Goal: Task Accomplishment & Management: Manage account settings

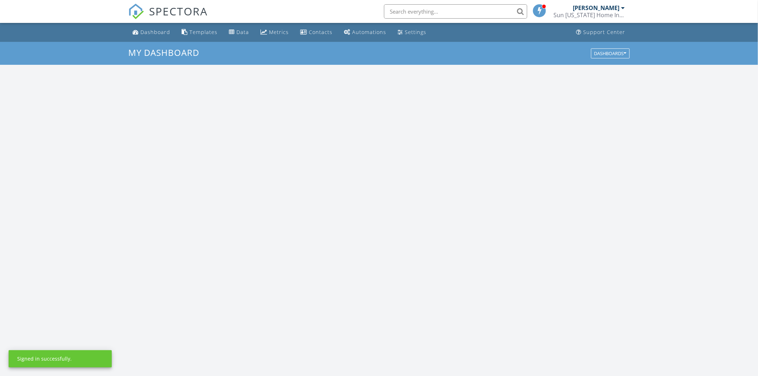
scroll to position [665, 771]
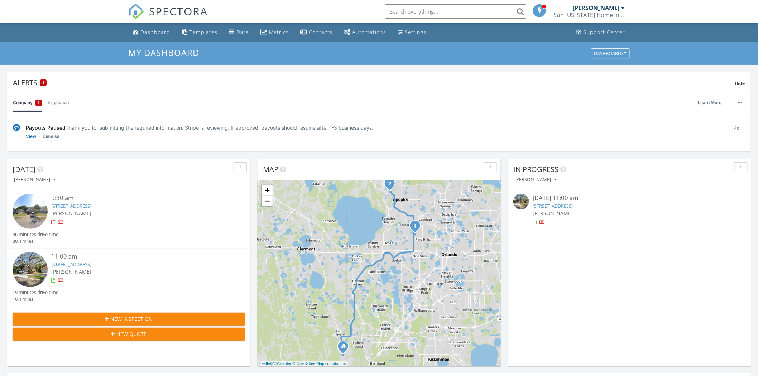
click at [78, 205] on link "6521 Meritmoor Cir, Orlando, FL 32818" at bounding box center [71, 206] width 40 height 6
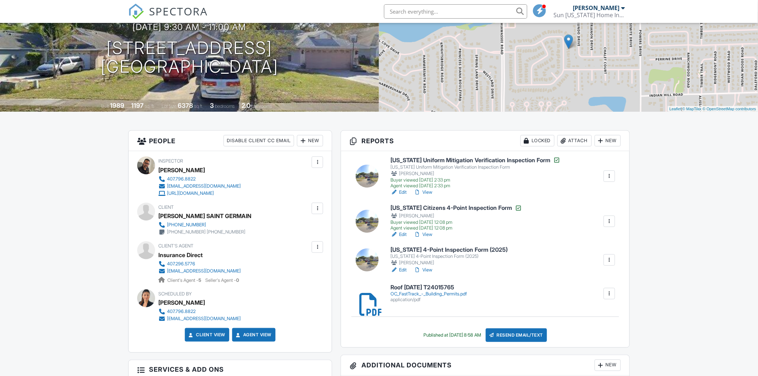
click at [609, 262] on div at bounding box center [609, 260] width 7 height 7
click at [577, 333] on div "Delete" at bounding box center [578, 332] width 15 height 8
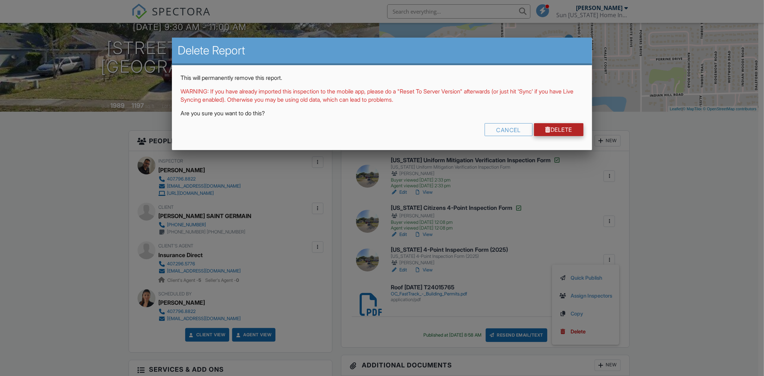
click at [554, 131] on link "Delete" at bounding box center [559, 129] width 50 height 13
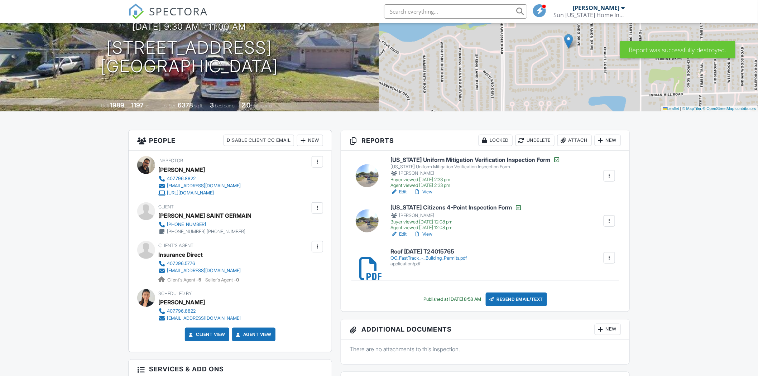
scroll to position [80, 0]
click at [402, 234] on link "Edit" at bounding box center [399, 234] width 16 height 7
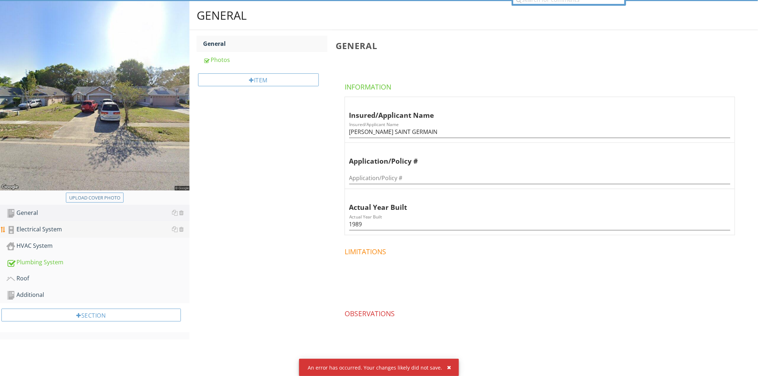
scroll to position [72, 0]
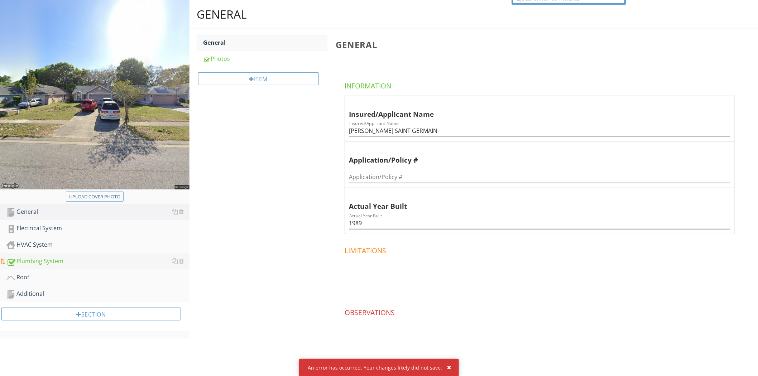
click at [31, 263] on div "Plumbing System" at bounding box center [97, 261] width 183 height 9
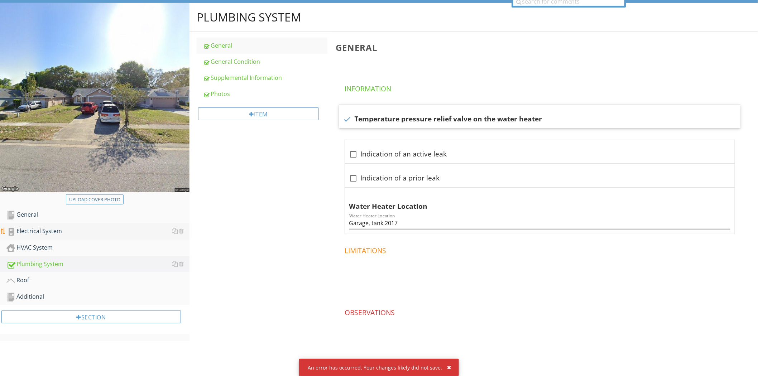
scroll to position [69, 0]
click at [223, 77] on div "Supplemental Information" at bounding box center [265, 77] width 124 height 9
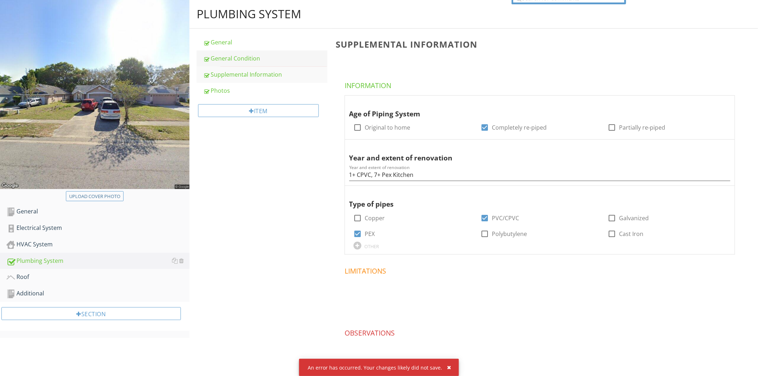
click at [242, 60] on div "General Condition" at bounding box center [265, 58] width 124 height 9
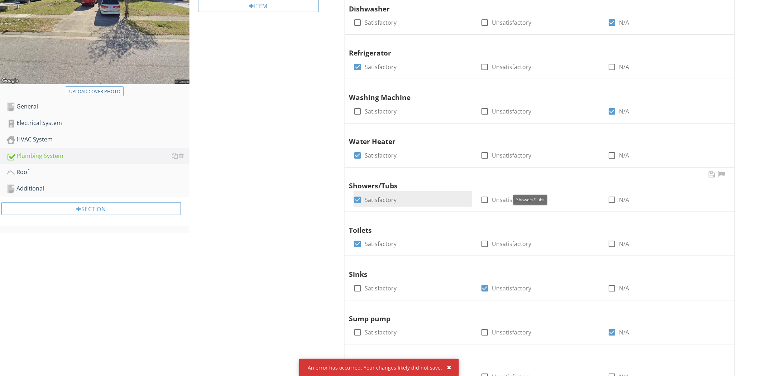
scroll to position [191, 0]
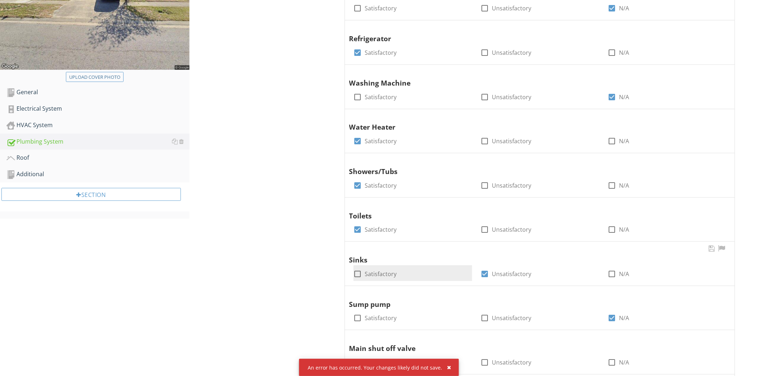
click at [356, 274] on div at bounding box center [358, 274] width 12 height 12
checkbox input "true"
click at [486, 271] on div at bounding box center [485, 274] width 12 height 12
checkbox input "false"
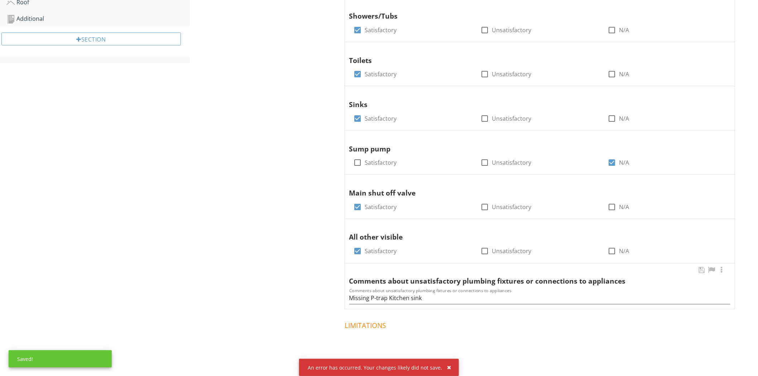
scroll to position [351, 0]
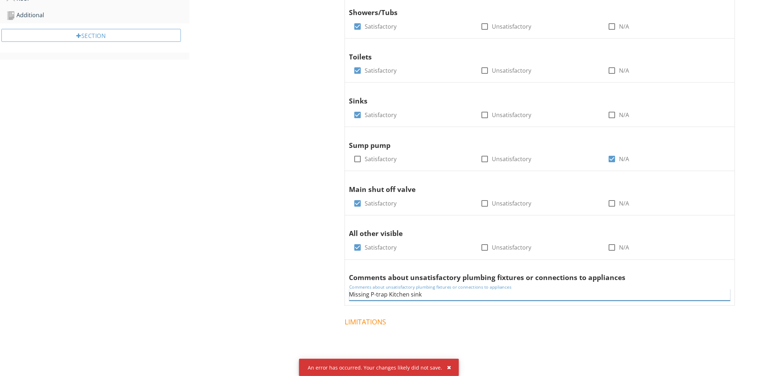
drag, startPoint x: 446, startPoint y: 297, endPoint x: 316, endPoint y: 304, distance: 130.6
click at [316, 304] on div "Plumbing System General General Condition Supplemental Information Photos Item …" at bounding box center [474, 84] width 569 height 727
click at [285, 259] on div "Plumbing System General General Condition Supplemental Information Photos Item …" at bounding box center [474, 84] width 569 height 727
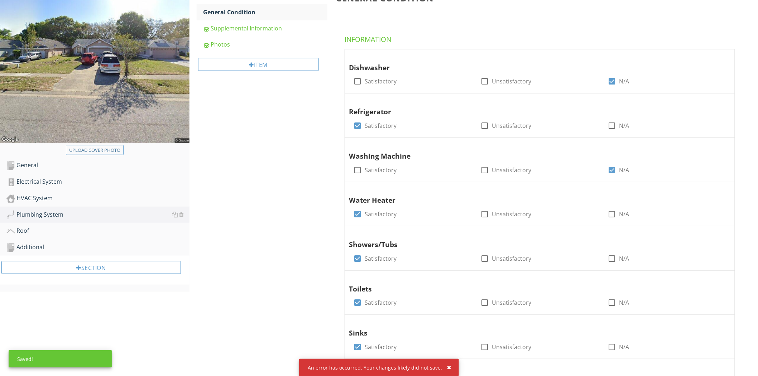
scroll to position [72, 0]
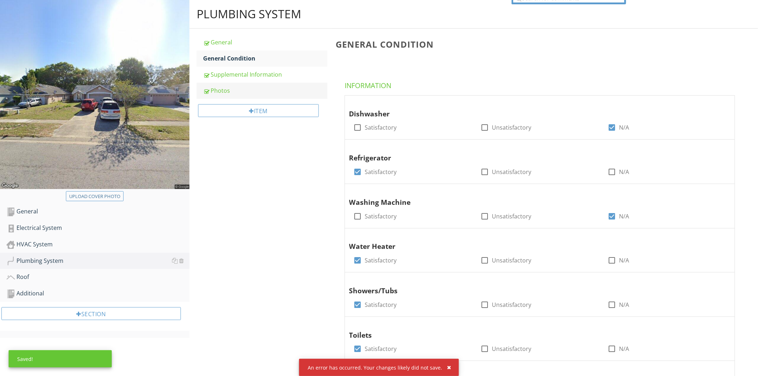
click at [218, 91] on div "Photos" at bounding box center [265, 90] width 124 height 9
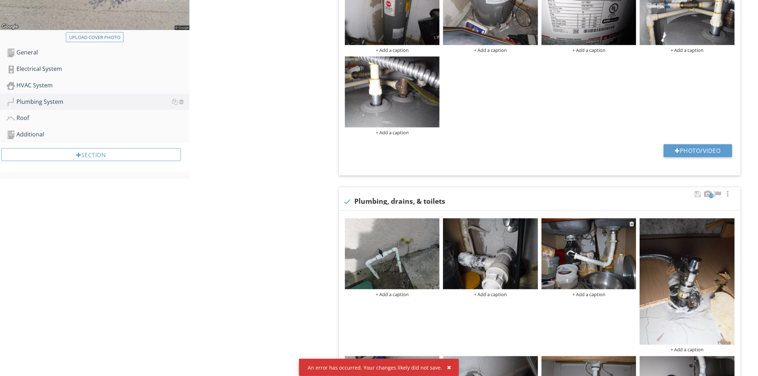
scroll to position [271, 0]
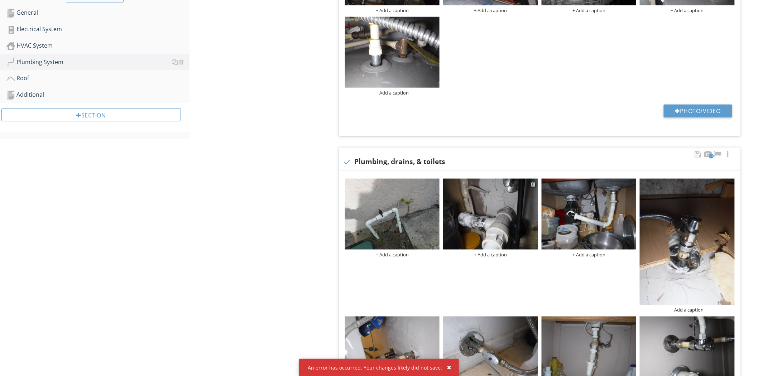
click at [535, 185] on div at bounding box center [534, 184] width 5 height 6
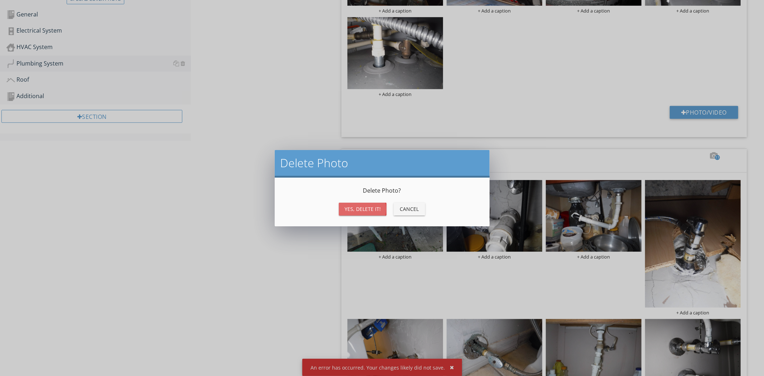
click at [358, 207] on div "Yes, Delete it!" at bounding box center [363, 209] width 36 height 8
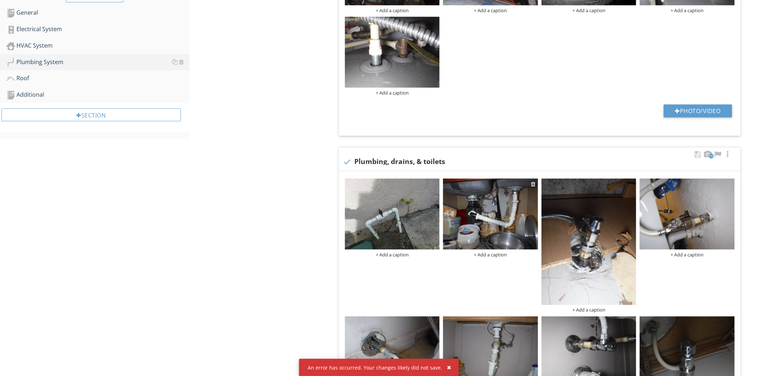
click at [532, 185] on div at bounding box center [534, 184] width 5 height 6
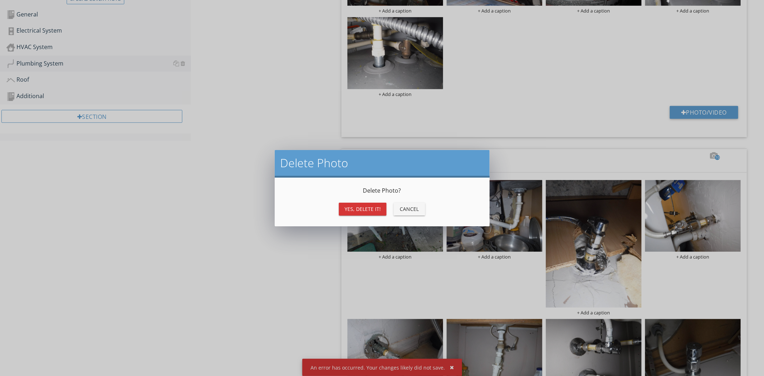
click at [355, 210] on div "Yes, Delete it!" at bounding box center [363, 209] width 36 height 8
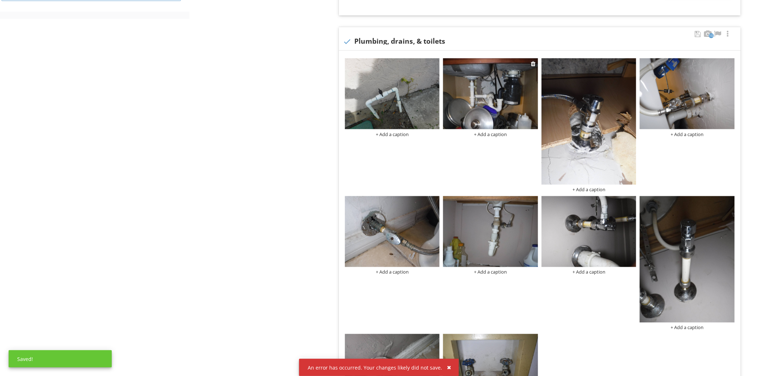
scroll to position [391, 0]
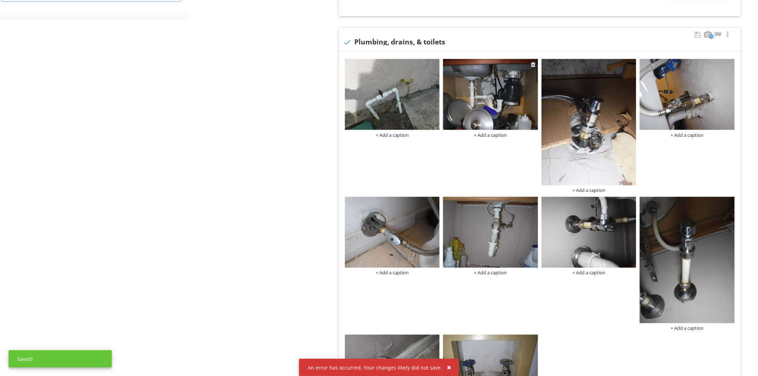
click at [501, 137] on div "+ Add a caption" at bounding box center [490, 135] width 95 height 6
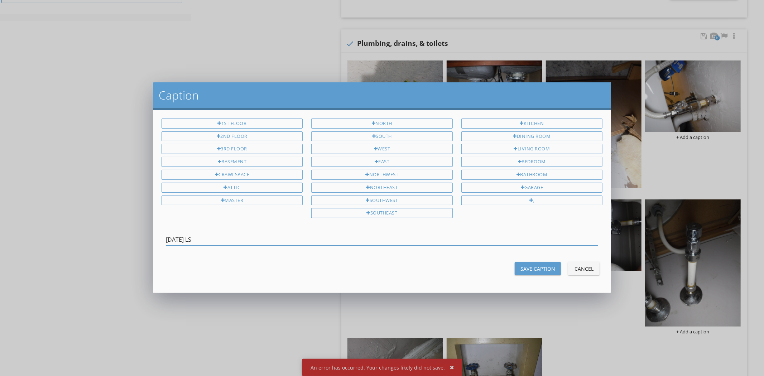
type input "09/29/2025 LS"
click at [538, 273] on div "Save Caption" at bounding box center [538, 269] width 35 height 8
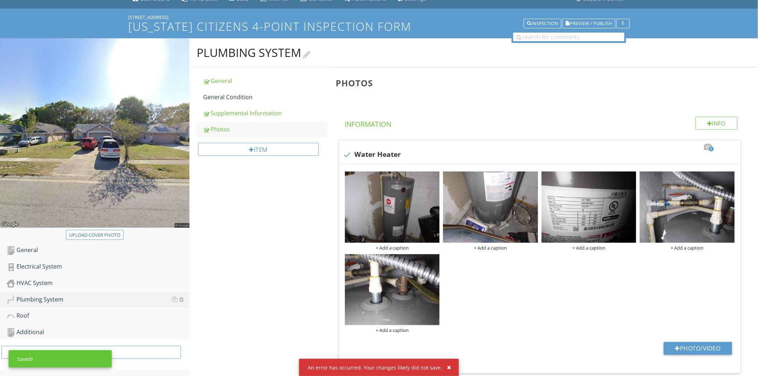
scroll to position [0, 0]
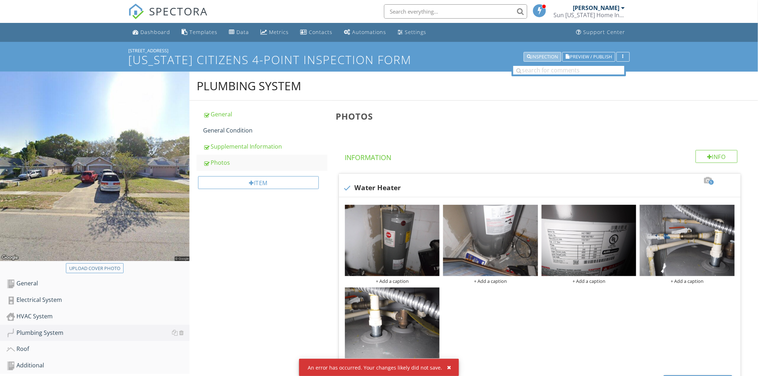
click at [544, 55] on div "Inspection" at bounding box center [542, 56] width 31 height 5
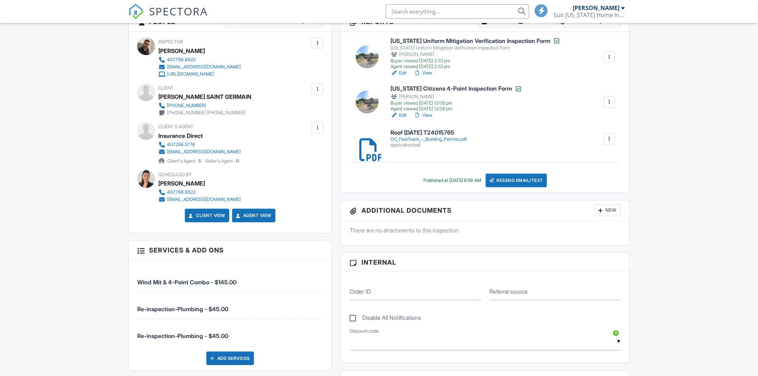
scroll to position [199, 0]
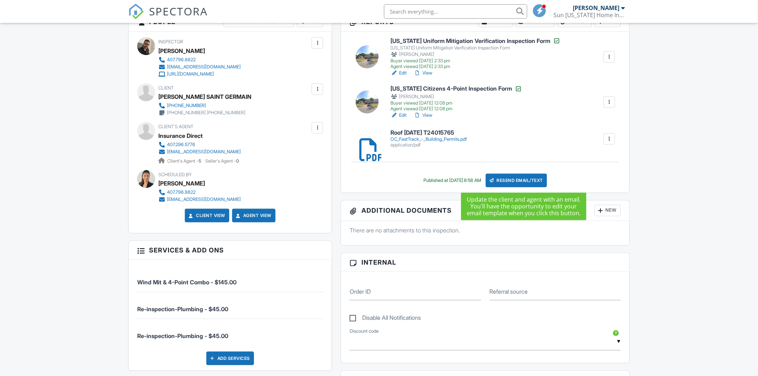
click at [528, 183] on div "Resend Email/Text" at bounding box center [517, 181] width 62 height 14
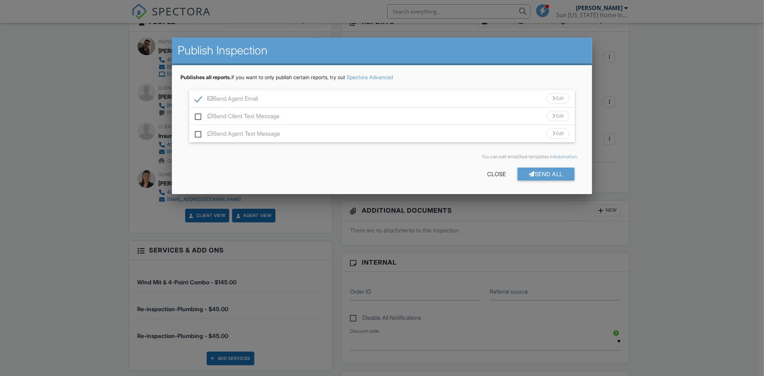
drag, startPoint x: 200, startPoint y: 133, endPoint x: 199, endPoint y: 126, distance: 7.6
click at [200, 133] on label "Send Agent Text Message" at bounding box center [237, 134] width 85 height 9
click at [200, 133] on input "Send Agent Text Message" at bounding box center [197, 130] width 5 height 5
checkbox input "true"
click at [199, 113] on label "Send Client Text Message" at bounding box center [237, 117] width 85 height 9
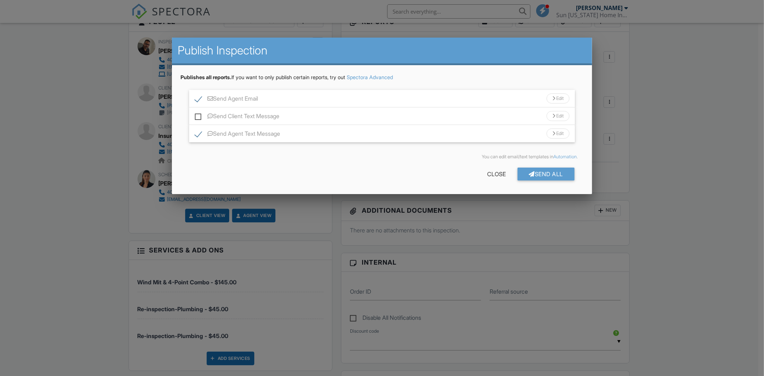
click at [199, 113] on input "Send Client Text Message" at bounding box center [197, 112] width 5 height 5
checkbox input "true"
click at [543, 174] on div "Send All" at bounding box center [546, 174] width 57 height 13
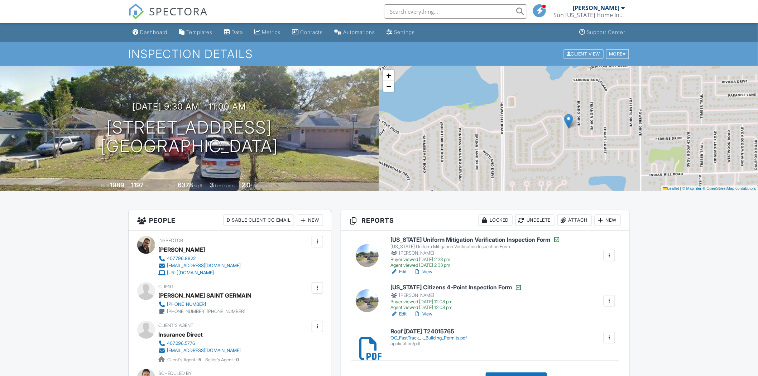
click at [149, 30] on div "Dashboard" at bounding box center [153, 32] width 27 height 6
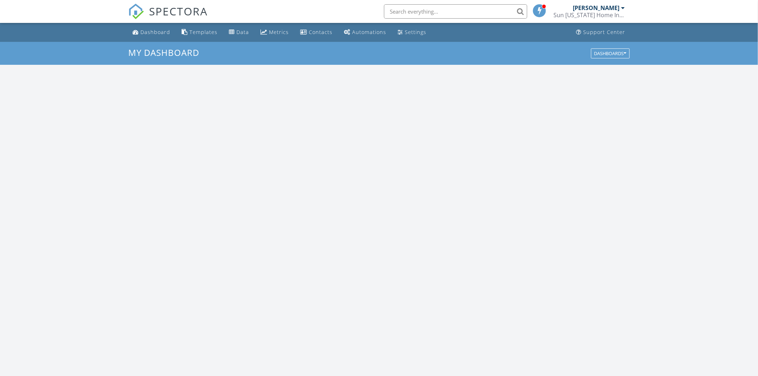
scroll to position [665, 771]
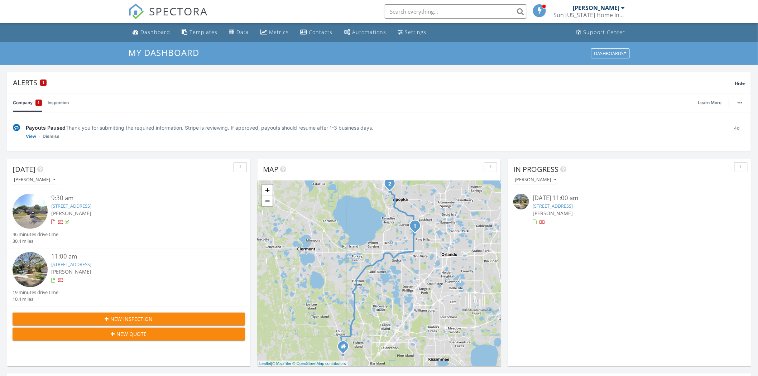
click at [563, 206] on link "[STREET_ADDRESS]" at bounding box center [553, 206] width 40 height 6
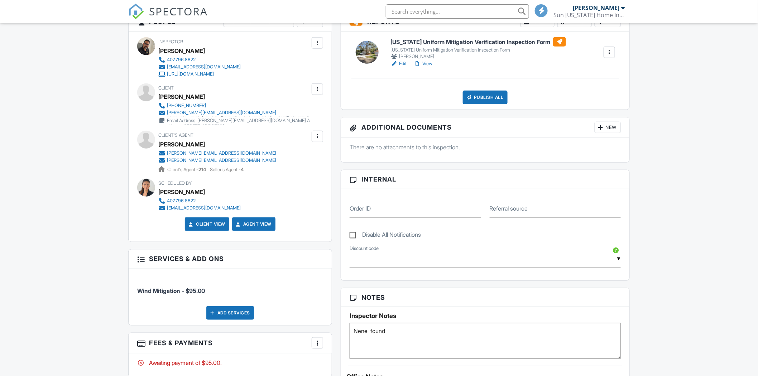
scroll to position [159, 0]
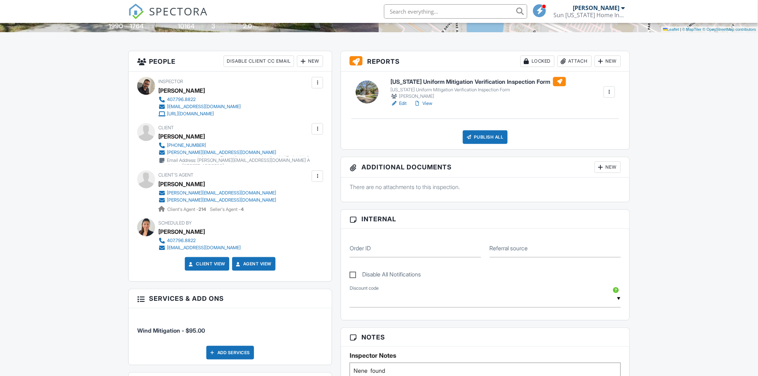
click at [403, 102] on link "Edit" at bounding box center [399, 103] width 16 height 7
